Goal: Task Accomplishment & Management: Use online tool/utility

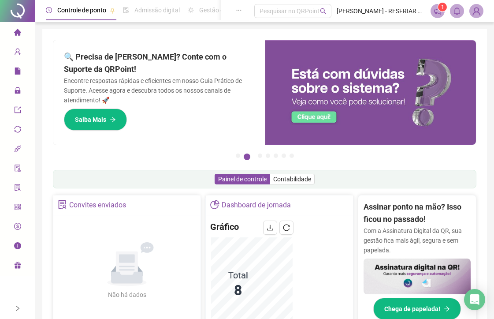
click at [13, 307] on div at bounding box center [17, 307] width 35 height 21
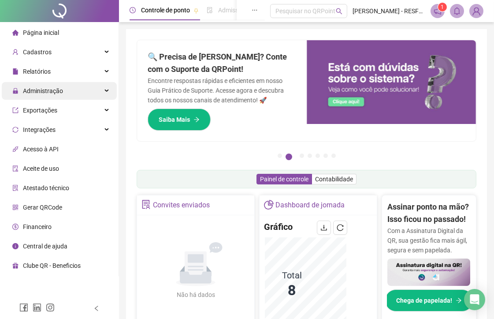
click at [61, 87] on span "Administração" at bounding box center [43, 90] width 40 height 7
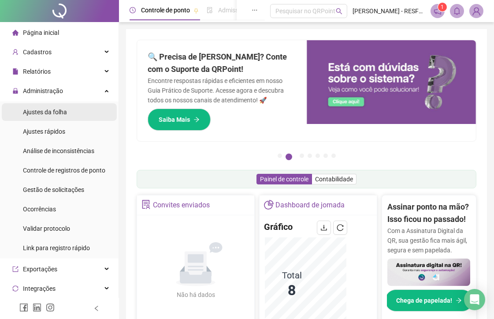
click at [63, 115] on span "Ajustes da folha" at bounding box center [45, 111] width 44 height 7
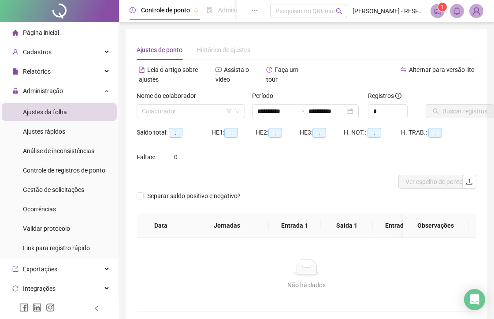
type input "**********"
click at [191, 107] on input "search" at bounding box center [187, 110] width 90 height 13
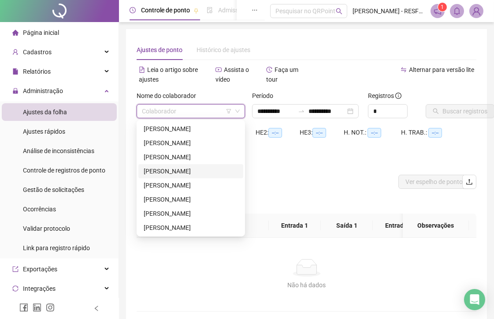
click at [166, 171] on div "[PERSON_NAME]" at bounding box center [191, 171] width 94 height 10
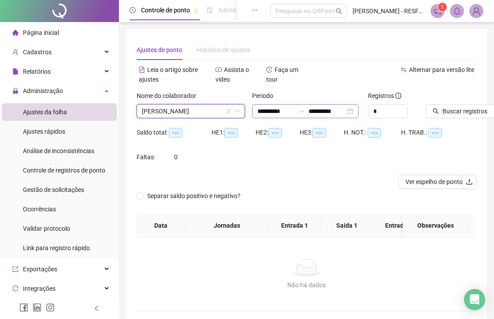
click at [349, 112] on div "**********" at bounding box center [305, 111] width 107 height 14
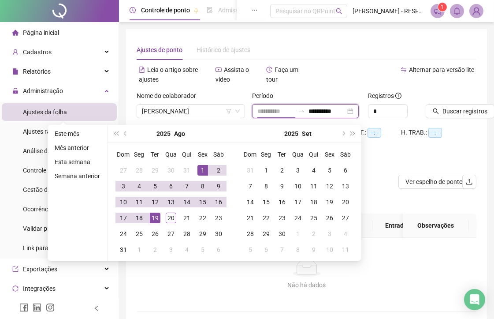
type input "**********"
click at [204, 174] on div "1" at bounding box center [202, 170] width 11 height 11
type input "**********"
click at [169, 217] on div "20" at bounding box center [171, 217] width 11 height 11
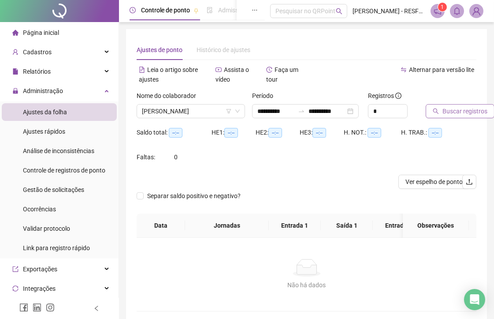
click at [449, 105] on button "Buscar registros" at bounding box center [460, 111] width 69 height 14
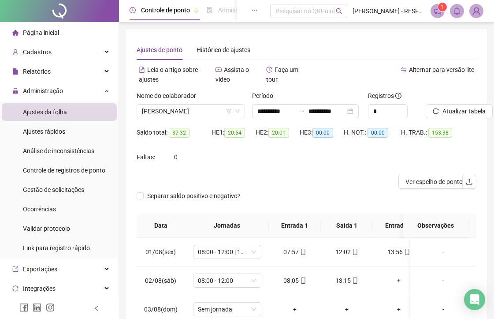
click at [98, 310] on icon "left" at bounding box center [96, 308] width 6 height 6
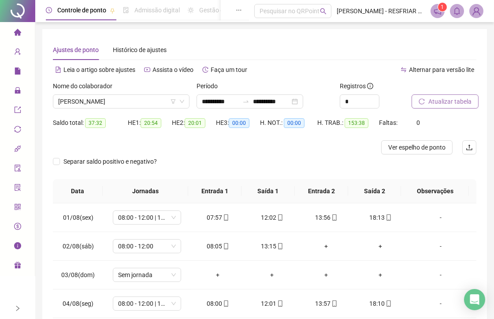
click at [434, 97] on span "Atualizar tabela" at bounding box center [449, 102] width 43 height 10
click at [133, 106] on span "[PERSON_NAME]" at bounding box center [121, 101] width 126 height 13
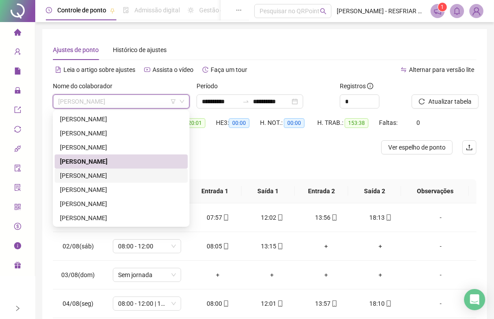
click at [106, 174] on div "[PERSON_NAME]" at bounding box center [121, 176] width 123 height 10
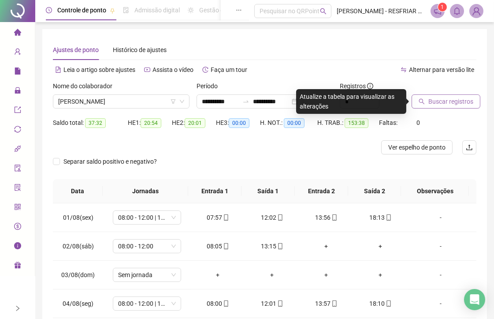
click at [422, 106] on button "Buscar registros" at bounding box center [446, 101] width 69 height 14
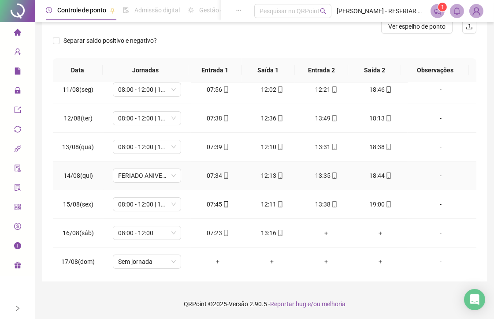
scroll to position [386, 0]
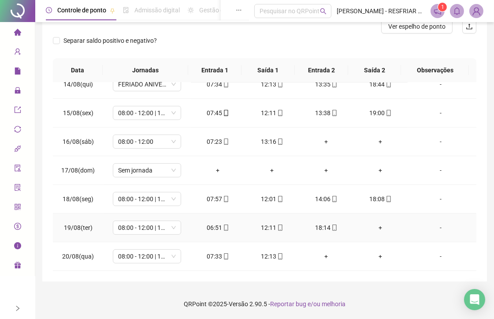
click at [375, 228] on div "+" at bounding box center [380, 228] width 40 height 10
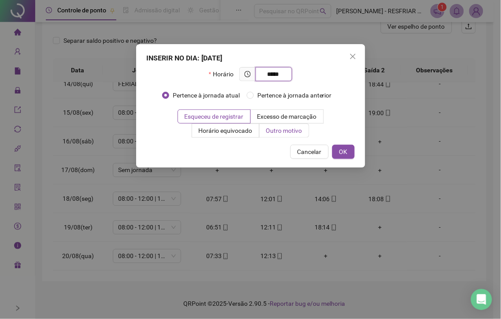
type input "*****"
click at [291, 132] on span "Outro motivo" at bounding box center [284, 130] width 36 height 7
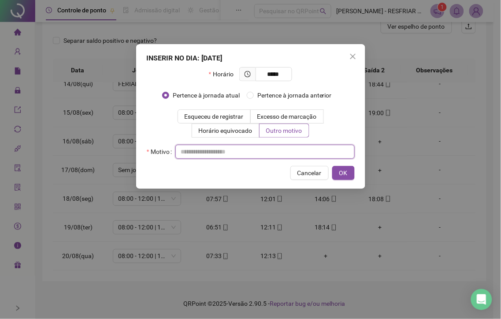
click at [259, 154] on input "text" at bounding box center [264, 152] width 179 height 14
type input "**********"
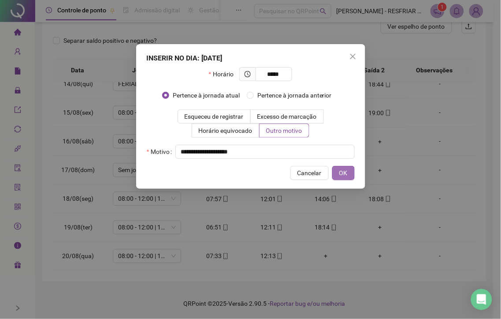
click at [343, 177] on span "OK" at bounding box center [343, 173] width 8 height 10
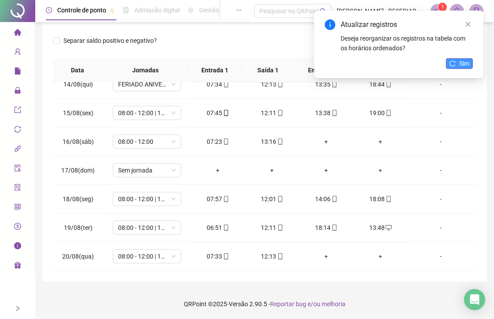
click at [464, 60] on span "Sim" at bounding box center [464, 64] width 10 height 10
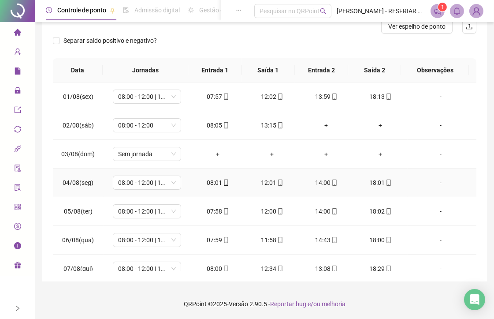
scroll to position [0, 0]
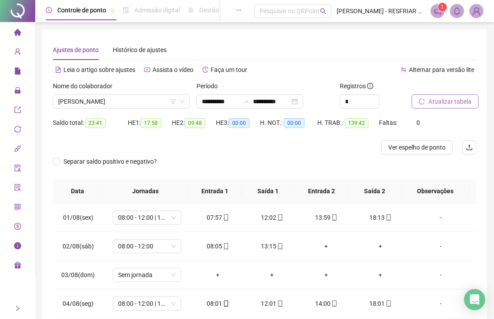
click at [426, 102] on button "Atualizar tabela" at bounding box center [445, 101] width 67 height 14
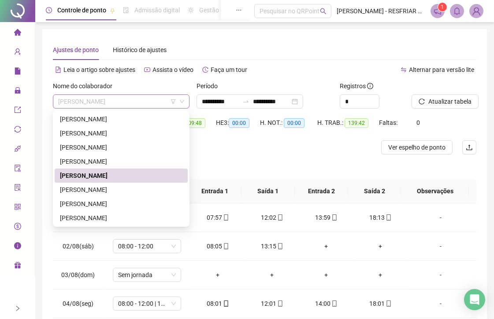
click at [161, 100] on span "[PERSON_NAME]" at bounding box center [121, 101] width 126 height 13
click at [147, 124] on div "[PERSON_NAME]" at bounding box center [121, 119] width 133 height 14
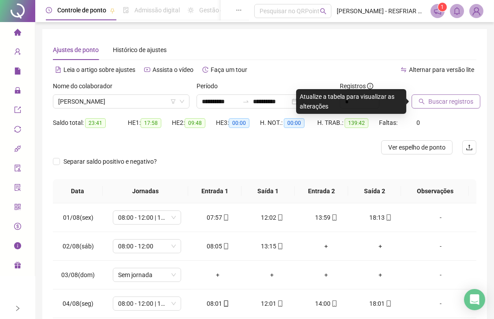
click at [443, 103] on span "Buscar registros" at bounding box center [450, 102] width 45 height 10
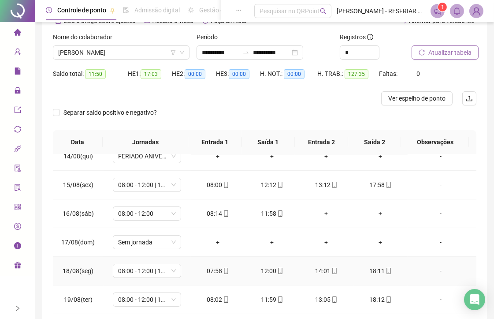
scroll to position [121, 0]
